Goal: Task Accomplishment & Management: Complete application form

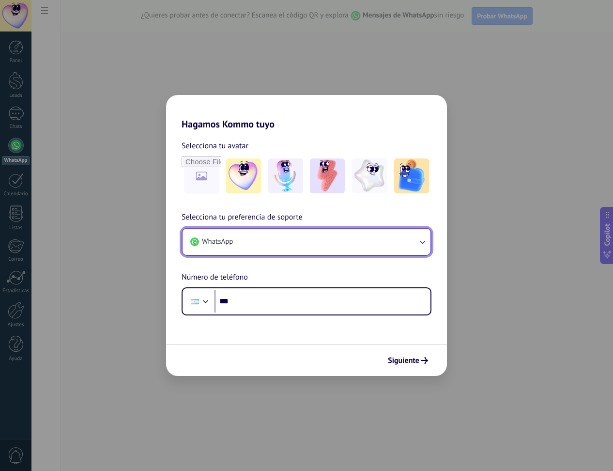
click at [379, 248] on button "WhatsApp" at bounding box center [307, 242] width 248 height 26
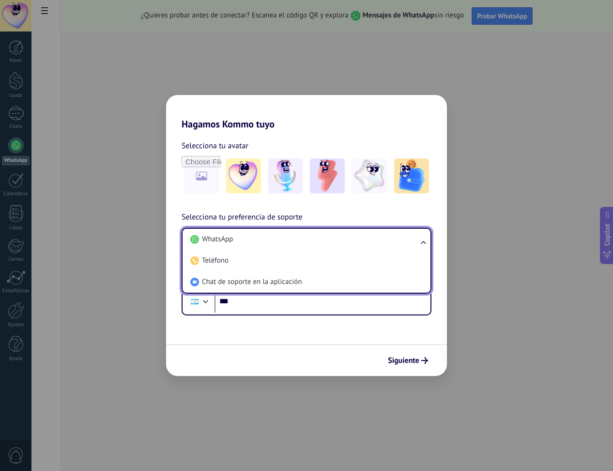
click at [477, 231] on div "Hagamos Kommo tuyo Selecciona tu avatar Selecciona tu preferencia de soporte Wh…" at bounding box center [306, 235] width 613 height 471
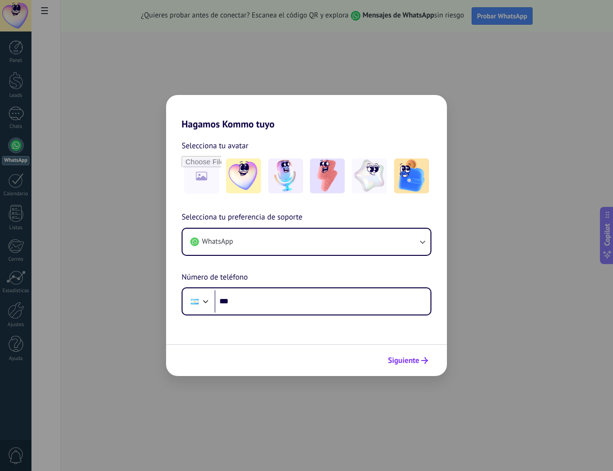
click at [428, 357] on button "Siguiente" at bounding box center [408, 360] width 49 height 16
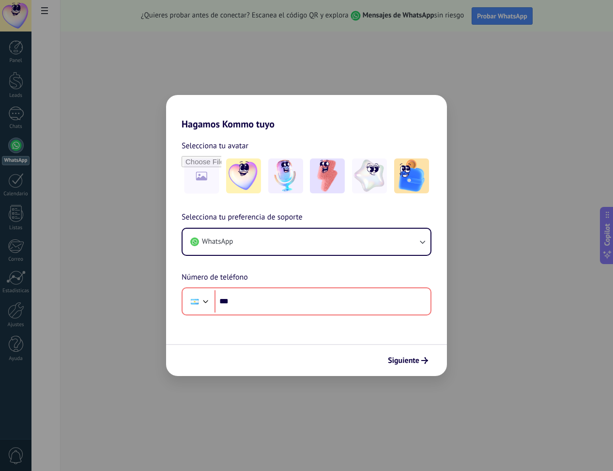
click at [455, 356] on div "Hagamos Kommo tuyo Selecciona tu avatar Selecciona tu preferencia de soporte Wh…" at bounding box center [306, 235] width 613 height 471
click at [463, 358] on div "Hagamos Kommo tuyo Selecciona tu avatar Selecciona tu preferencia de soporte Wh…" at bounding box center [306, 235] width 613 height 471
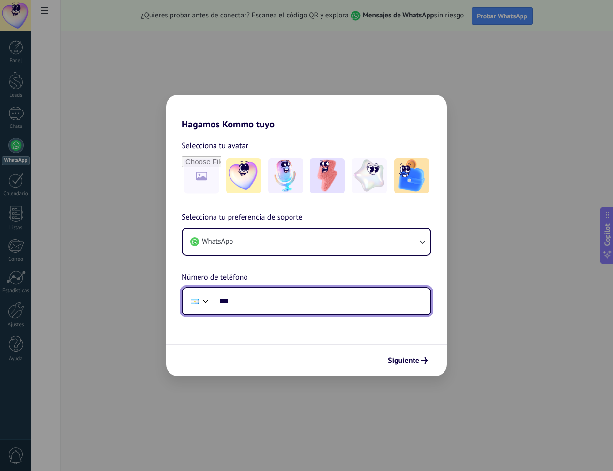
click at [283, 304] on input "***" at bounding box center [323, 301] width 216 height 22
type input "**********"
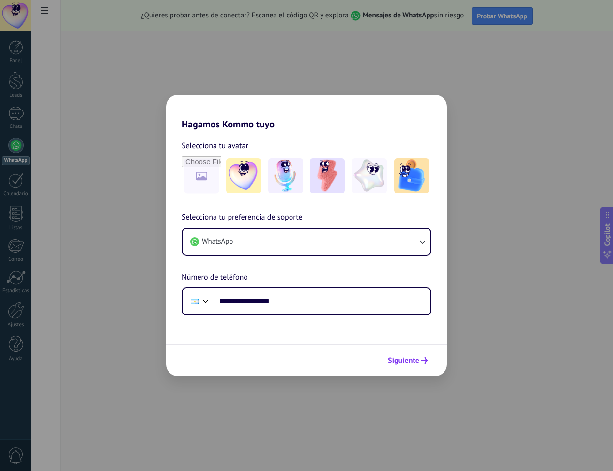
click at [387, 356] on button "Siguiente" at bounding box center [408, 360] width 49 height 16
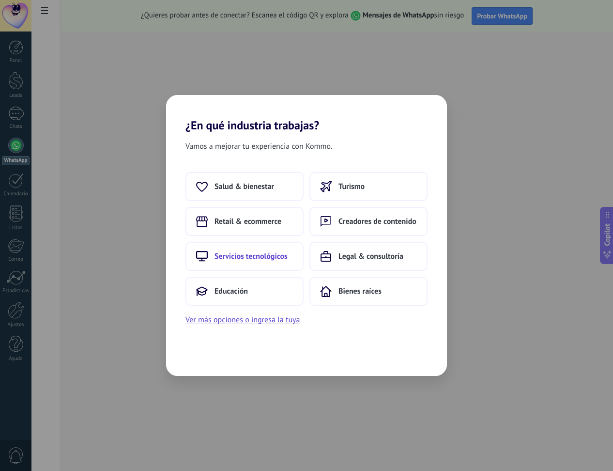
click at [298, 254] on button "Servicios tecnológicos" at bounding box center [245, 256] width 118 height 29
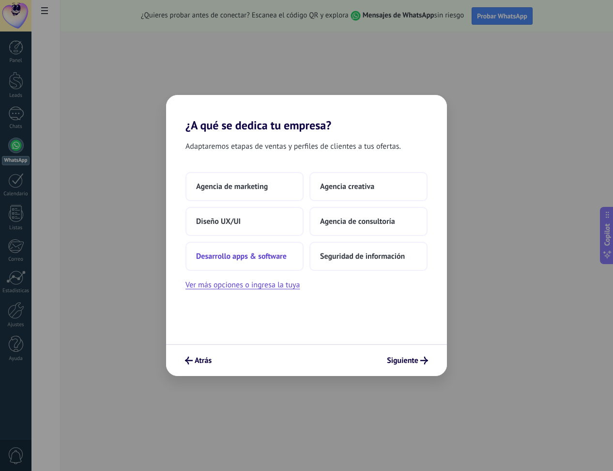
click at [280, 264] on button "Desarrollo apps & software" at bounding box center [245, 256] width 118 height 29
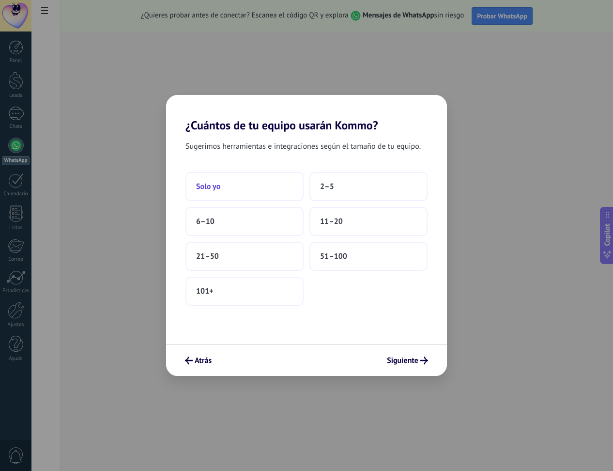
click at [257, 195] on button "Solo yo" at bounding box center [245, 186] width 118 height 29
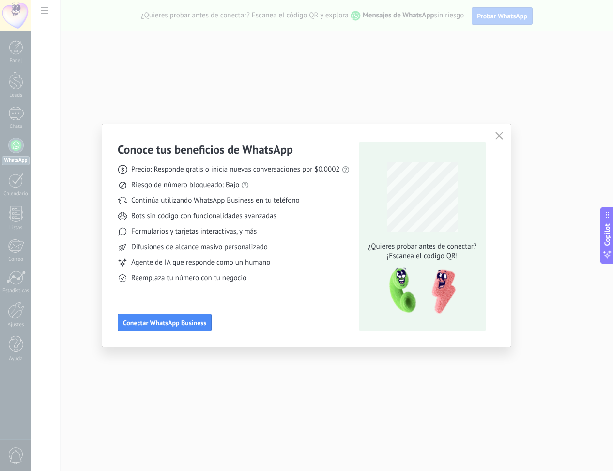
click at [272, 263] on div "Agente de IA que responde como un humano" at bounding box center [234, 263] width 232 height 10
click at [496, 134] on icon "button" at bounding box center [500, 136] width 8 height 8
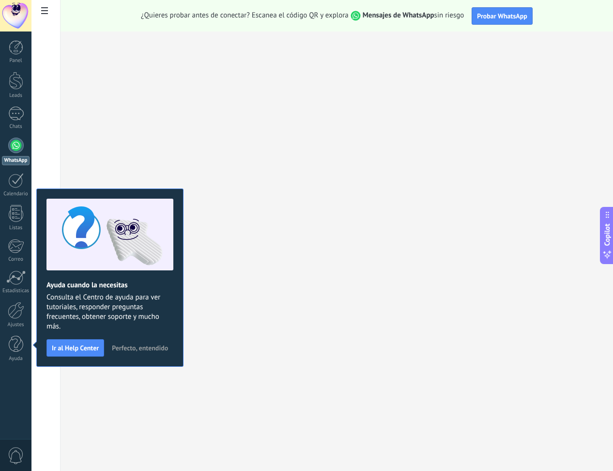
click at [140, 351] on span "Perfecto, entendido" at bounding box center [140, 347] width 56 height 7
